Goal: Task Accomplishment & Management: Manage account settings

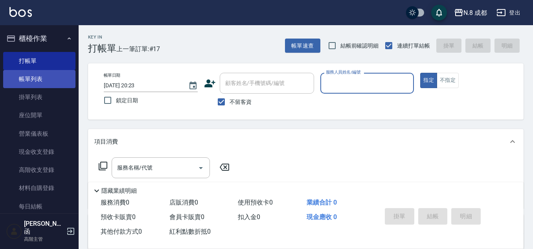
click at [42, 85] on link "帳單列表" at bounding box center [39, 79] width 72 height 18
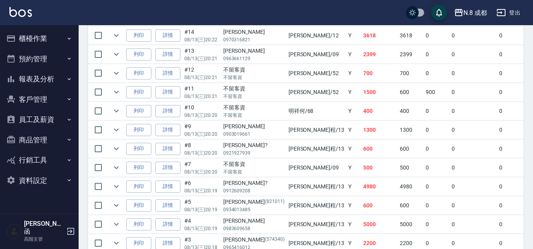
scroll to position [291, 0]
click at [169, 77] on link "詳情" at bounding box center [167, 74] width 25 height 12
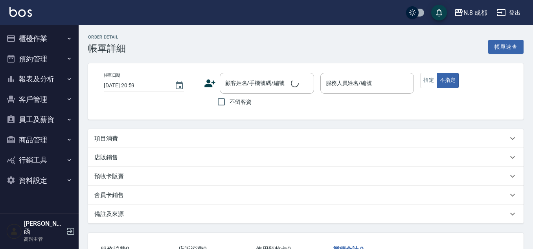
type input "[DATE] 20:21"
checkbox input "true"
type input "[PERSON_NAME]-52"
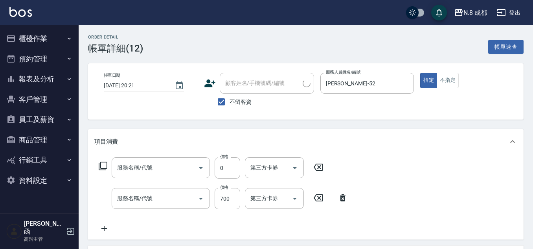
type input "互助1點(1)"
type input "洗+剪(022)"
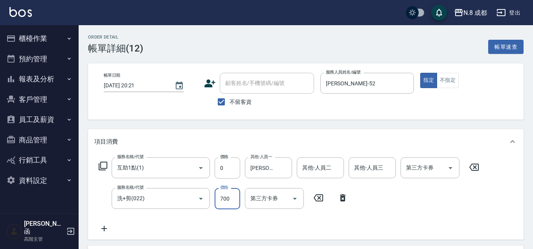
click at [225, 196] on input "700" at bounding box center [228, 198] width 26 height 21
type input "1700"
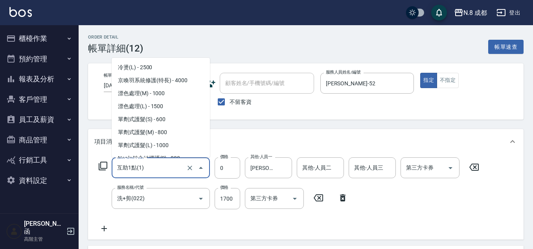
click at [176, 164] on input "互助1點(1)" at bounding box center [149, 168] width 69 height 14
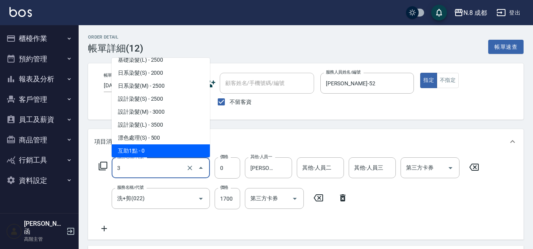
scroll to position [3, 0]
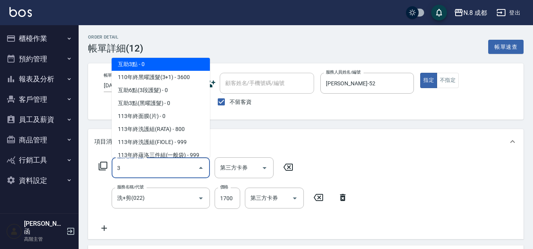
click at [189, 62] on span "互助3點 - 0" at bounding box center [161, 64] width 98 height 13
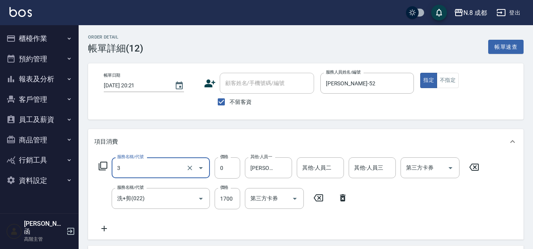
type input "互助3點(3)"
click at [374, 216] on div "服務名稱/代號 互助3點(3) 服務名稱/代號 價格 0 價格 其他-人員一 [PERSON_NAME]-02 其他-人員一 其他-人員二 其他-人員二 其他…" at bounding box center [288, 195] width 389 height 76
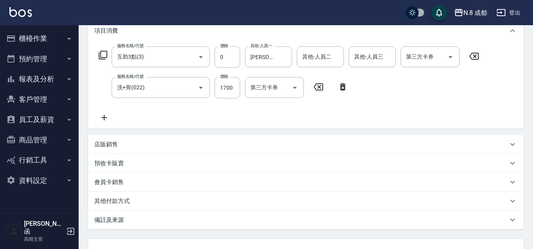
scroll to position [176, 0]
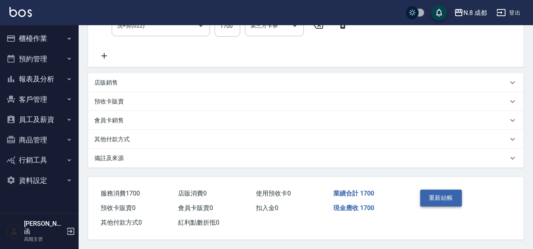
click at [452, 200] on button "重新結帳" at bounding box center [441, 197] width 42 height 17
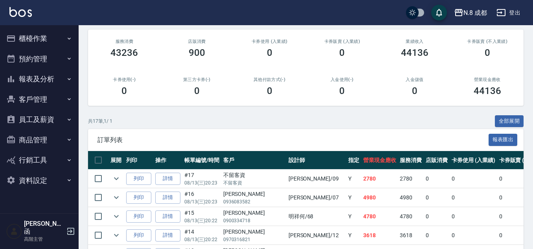
scroll to position [79, 0]
